Goal: Task Accomplishment & Management: Manage account settings

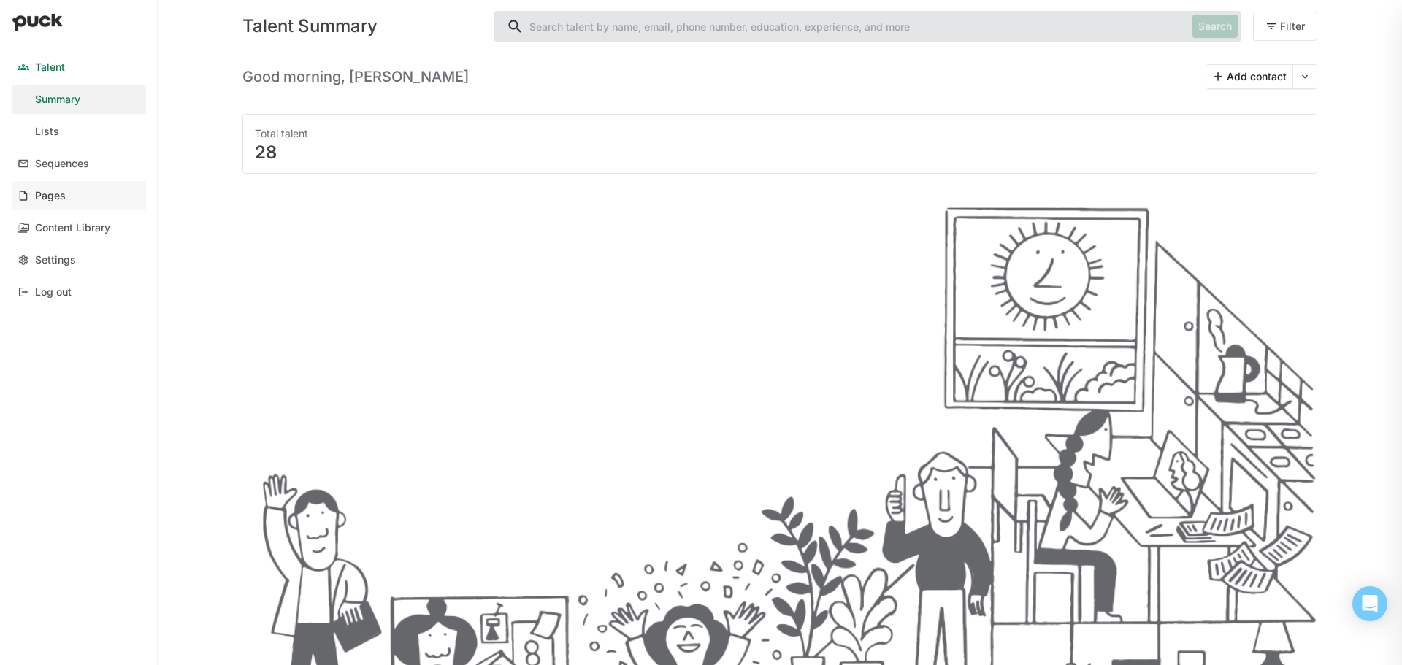
click at [61, 190] on div "Pages" at bounding box center [50, 196] width 31 height 12
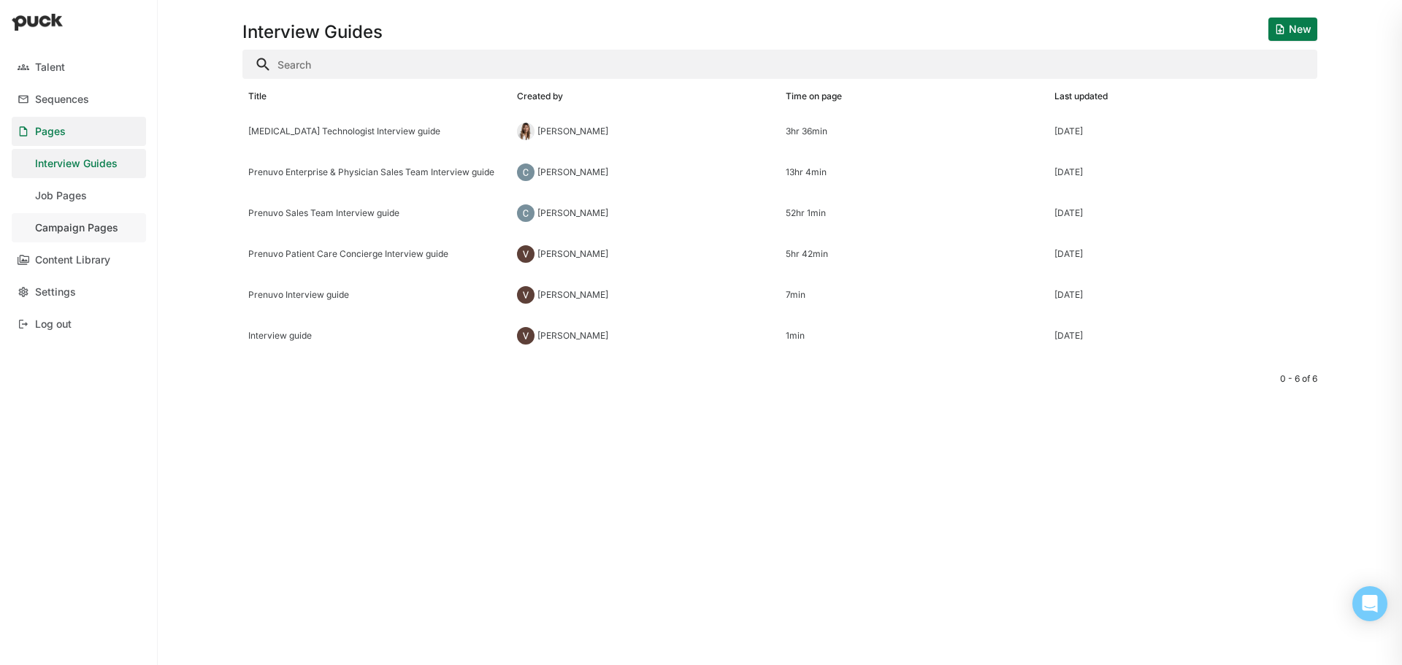
click at [74, 227] on div "Campaign Pages" at bounding box center [76, 228] width 83 height 12
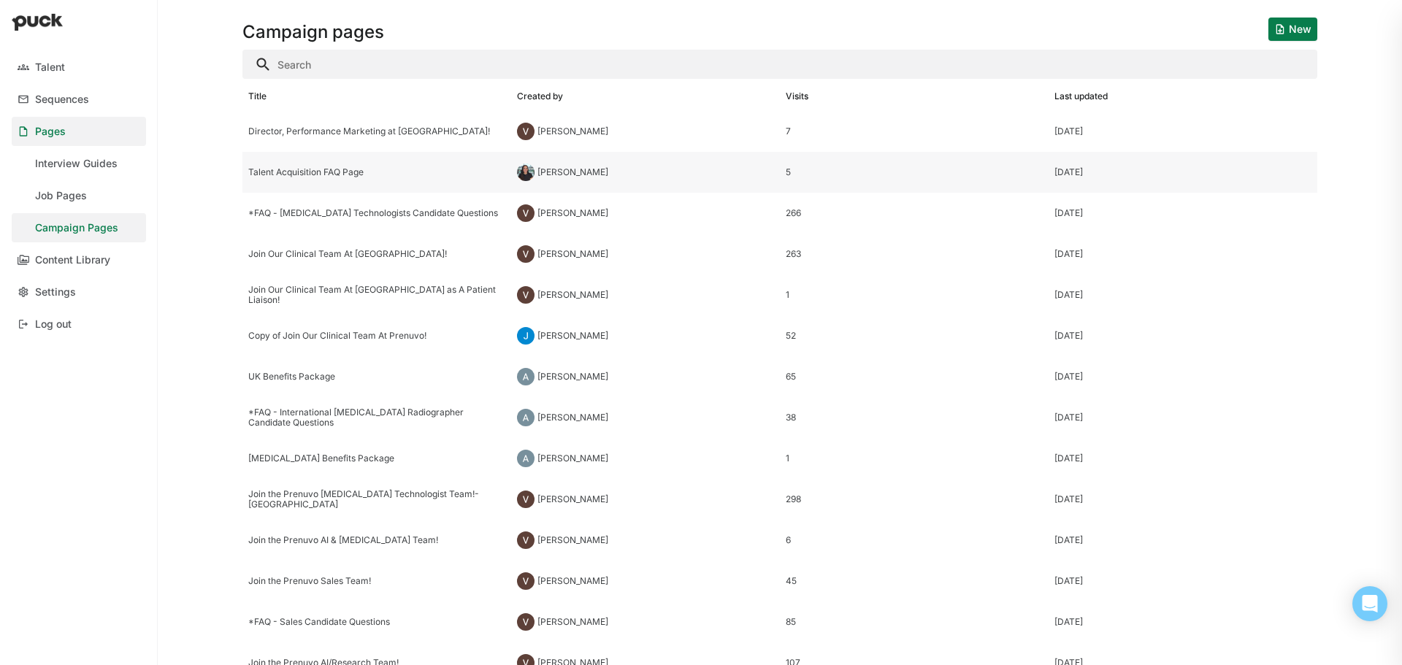
click at [622, 172] on div "[PERSON_NAME]" at bounding box center [645, 172] width 269 height 41
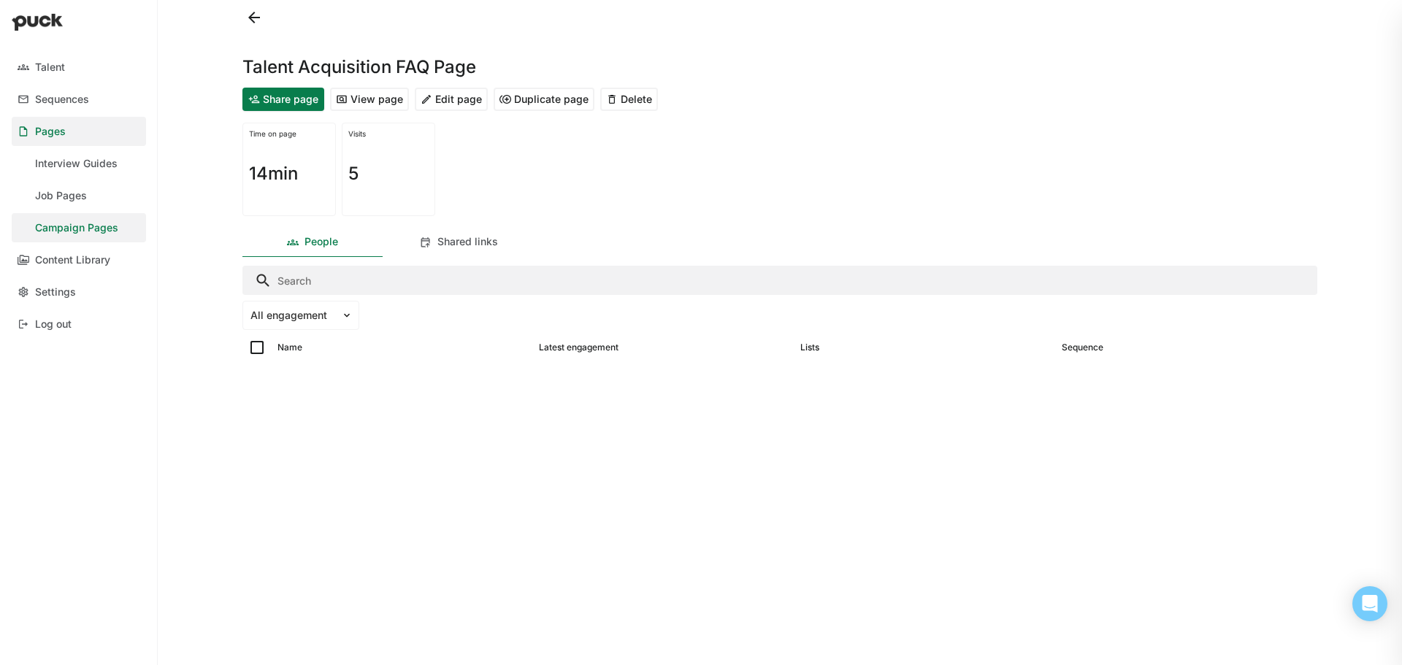
click at [462, 93] on button "Edit page" at bounding box center [451, 99] width 73 height 23
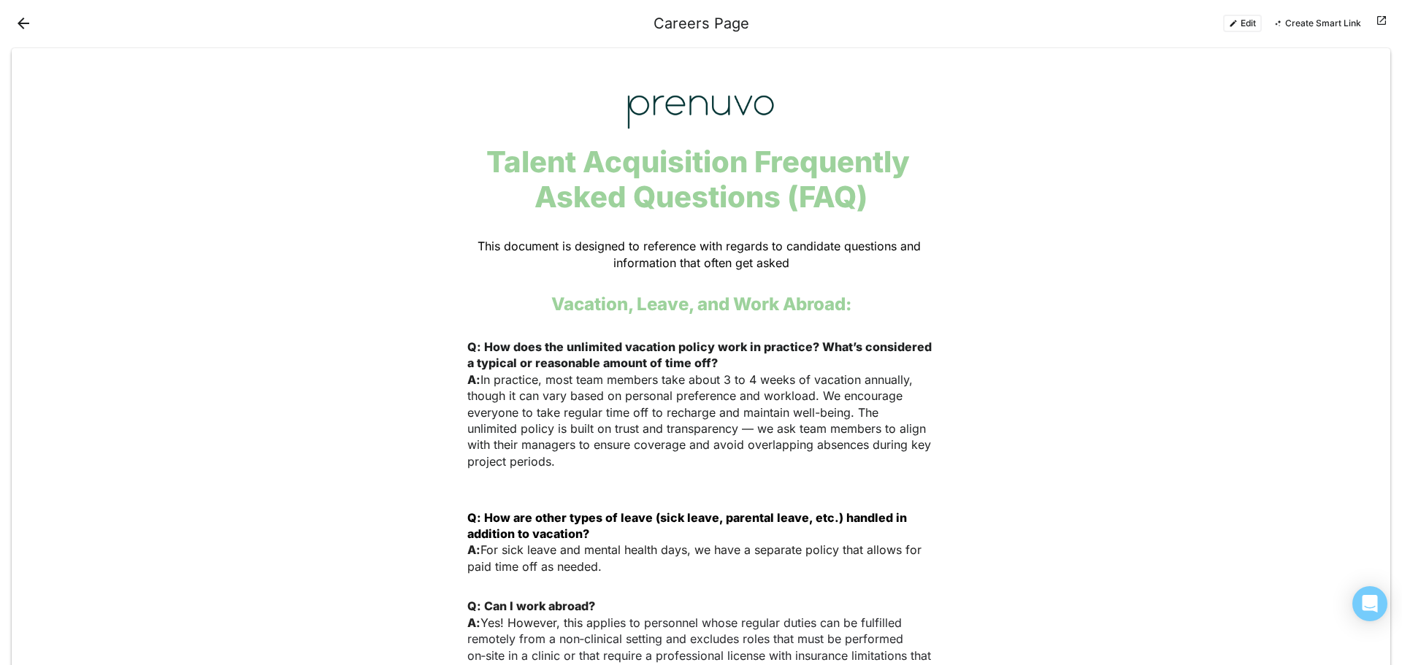
click at [1244, 25] on button "Edit" at bounding box center [1242, 24] width 39 height 18
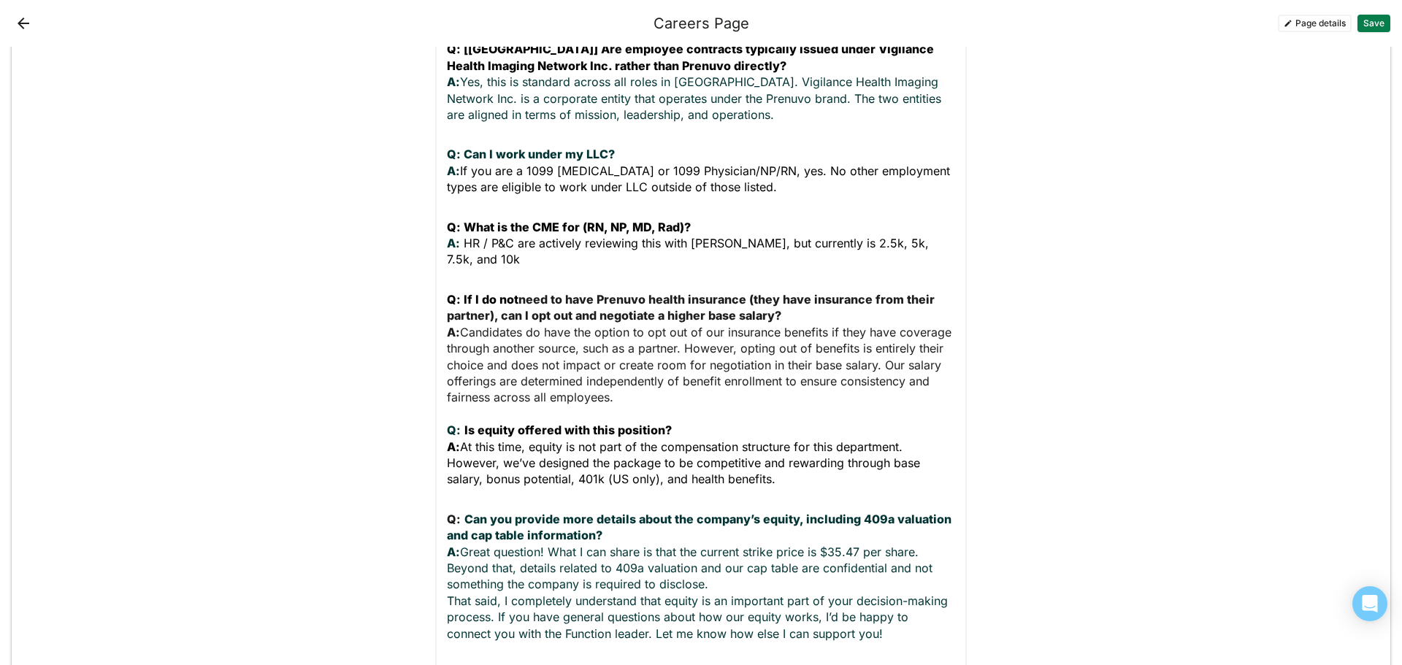
scroll to position [1269, 0]
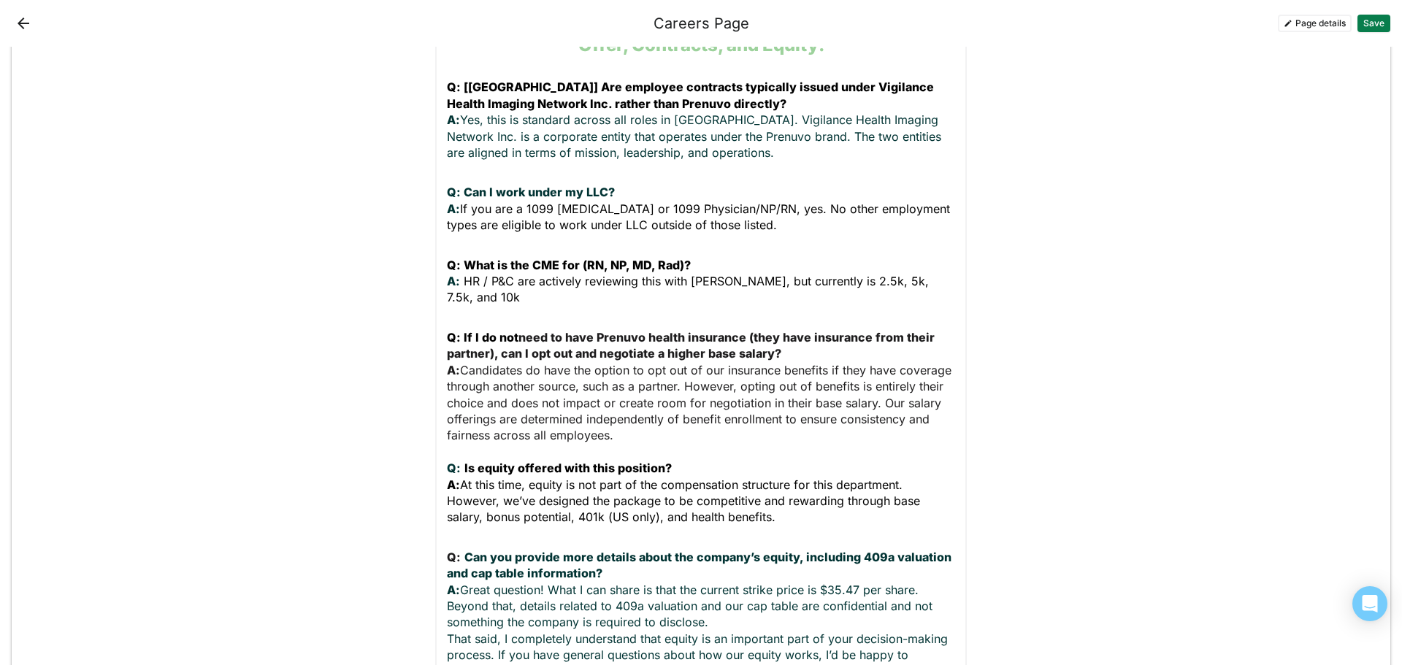
click at [768, 190] on p "Q: Can I work under my LLC? A: If you are a 1099 [MEDICAL_DATA] or 1099 Physici…" at bounding box center [701, 208] width 508 height 49
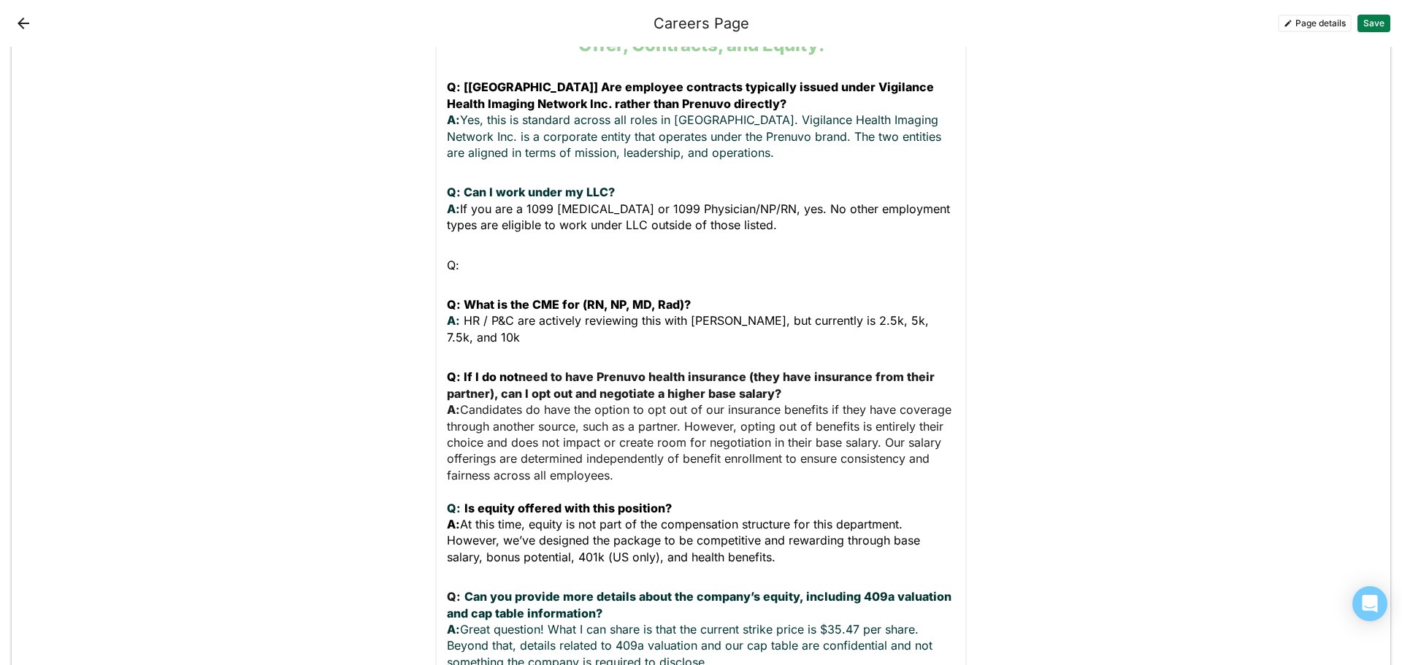
click at [462, 257] on p "Q:" at bounding box center [701, 265] width 508 height 16
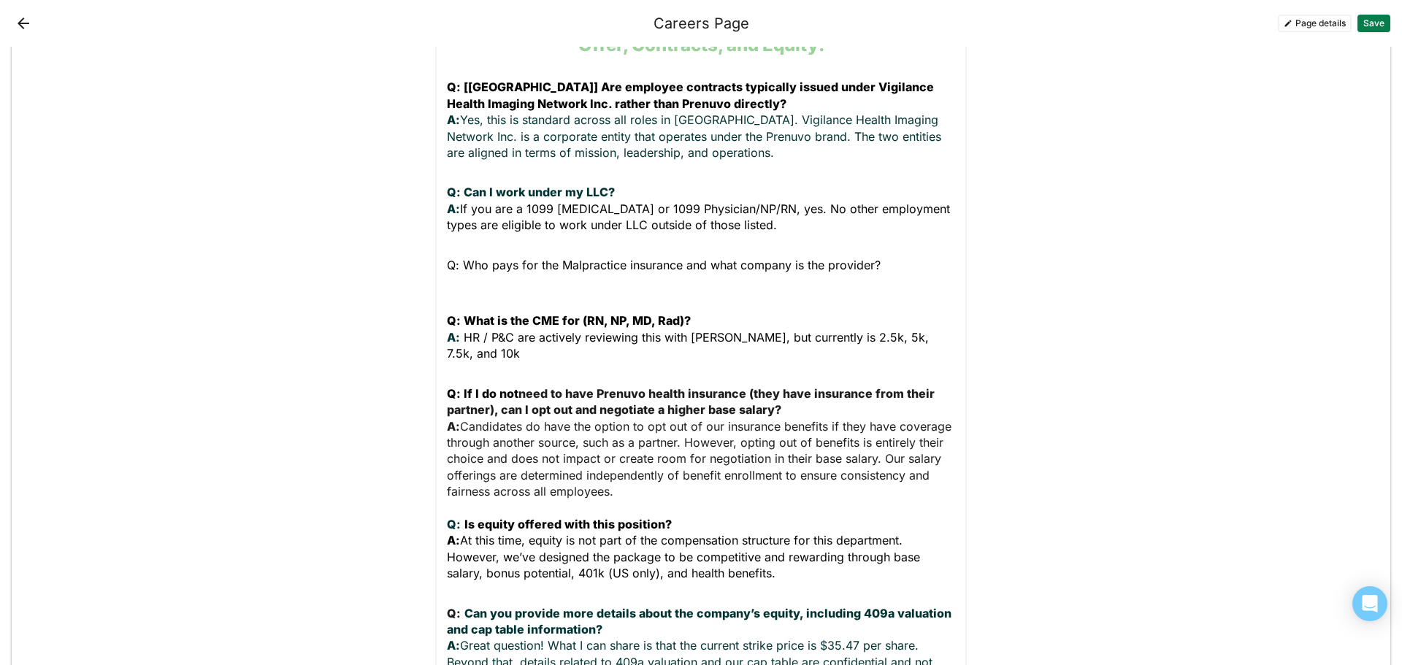
click at [511, 257] on p "Q: Who pays for the Malpractice insurance and what company is the provider?" at bounding box center [701, 273] width 508 height 33
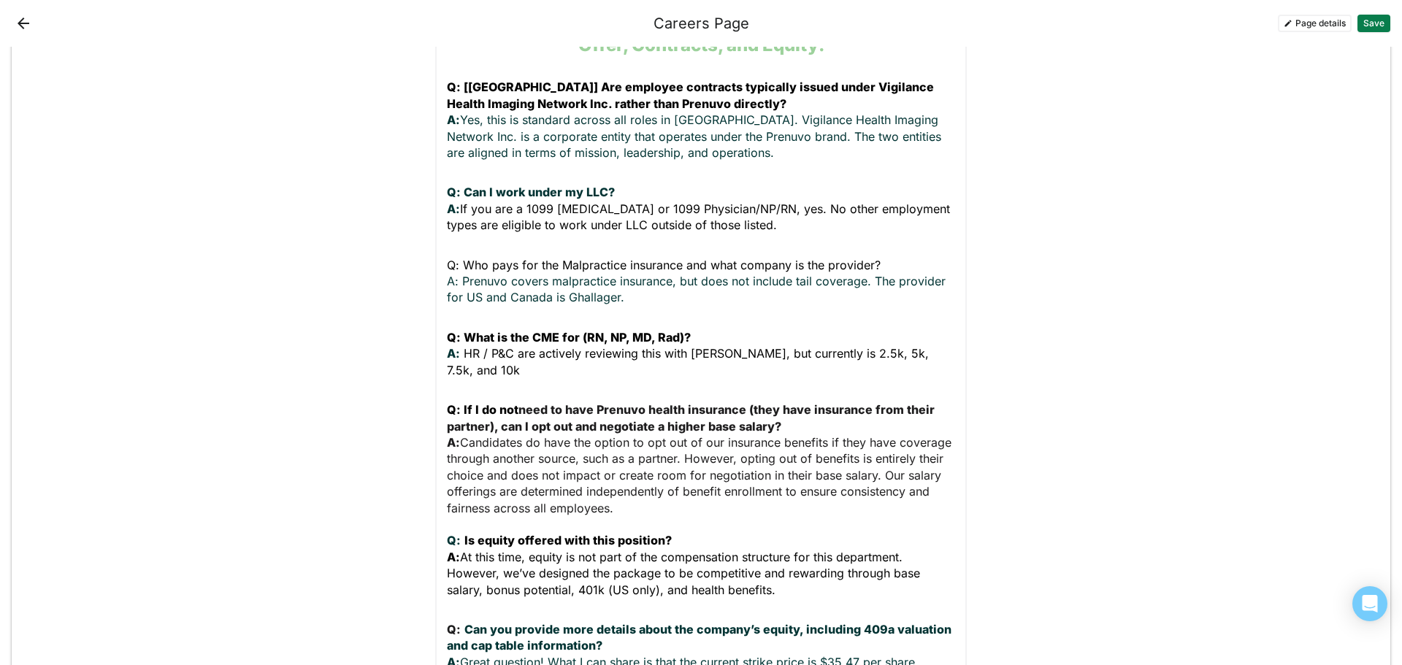
drag, startPoint x: 469, startPoint y: 251, endPoint x: 697, endPoint y: 244, distance: 228.7
click at [700, 257] on p "Q: Who pays for the Malpractice insurance and what company is the provider? A: …" at bounding box center [701, 281] width 508 height 49
drag, startPoint x: 879, startPoint y: 229, endPoint x: 445, endPoint y: 229, distance: 434.5
click at [447, 257] on p "Q: Who pays for the Malpractice insurance and what company is the provider? A: …" at bounding box center [701, 281] width 508 height 49
drag, startPoint x: 452, startPoint y: 248, endPoint x: 422, endPoint y: 249, distance: 30.0
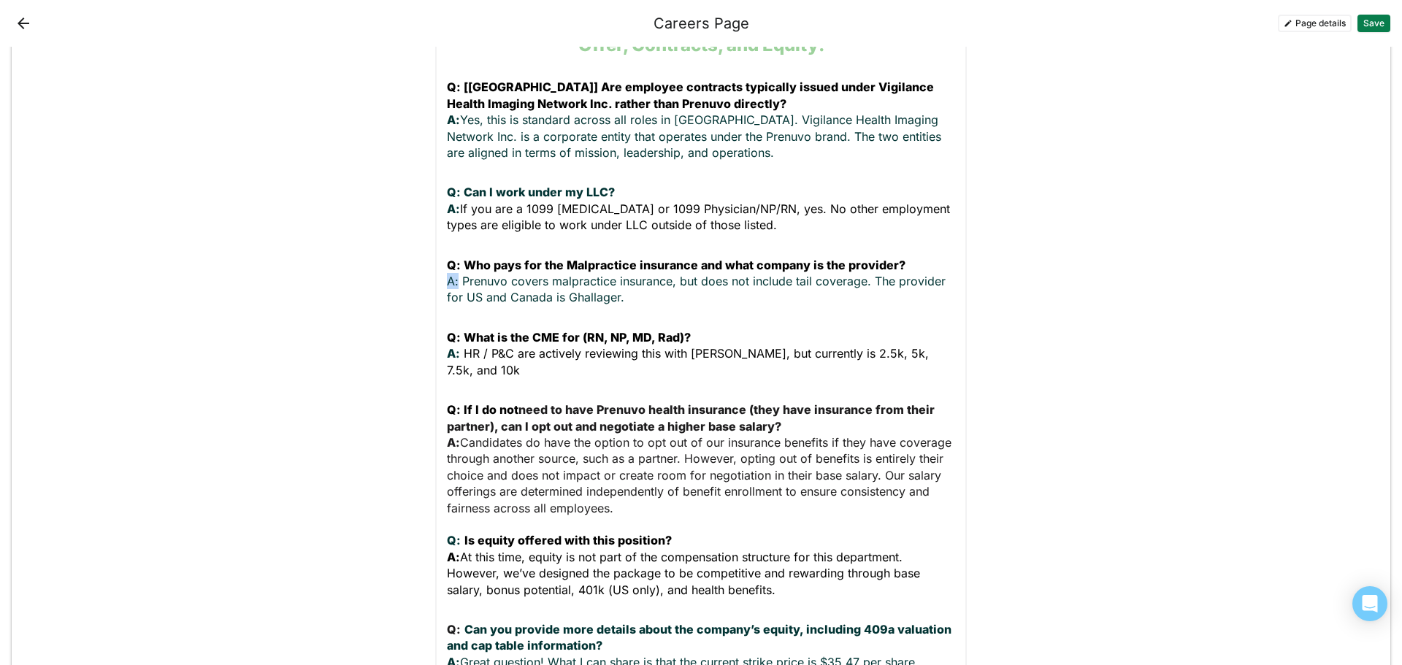
click at [1365, 26] on button "Save" at bounding box center [1374, 24] width 33 height 18
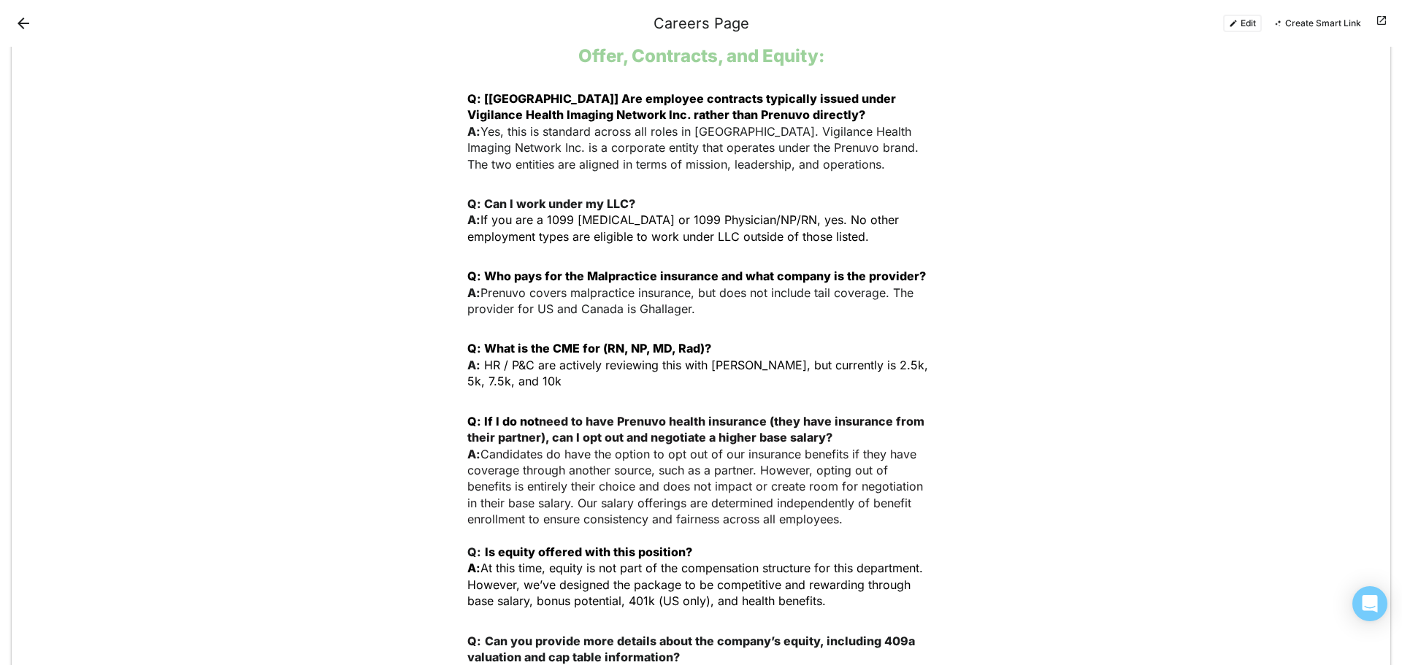
scroll to position [977, 0]
